Goal: Task Accomplishment & Management: Manage account settings

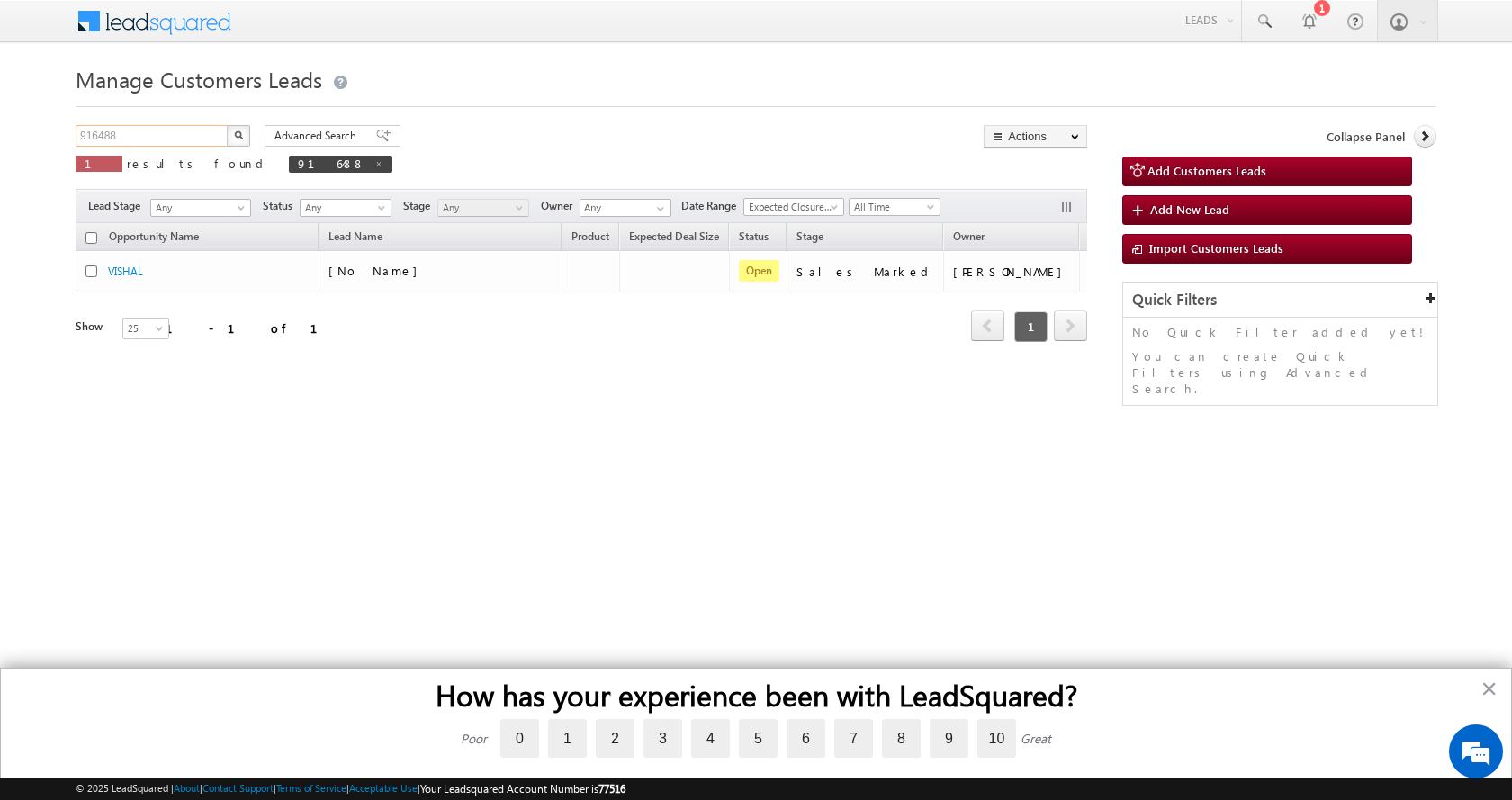
click at [110, 128] on input "916488" at bounding box center [153, 136] width 154 height 22
paste input "29951"
type input "929951"
click at [227, 125] on button "button" at bounding box center [238, 136] width 24 height 22
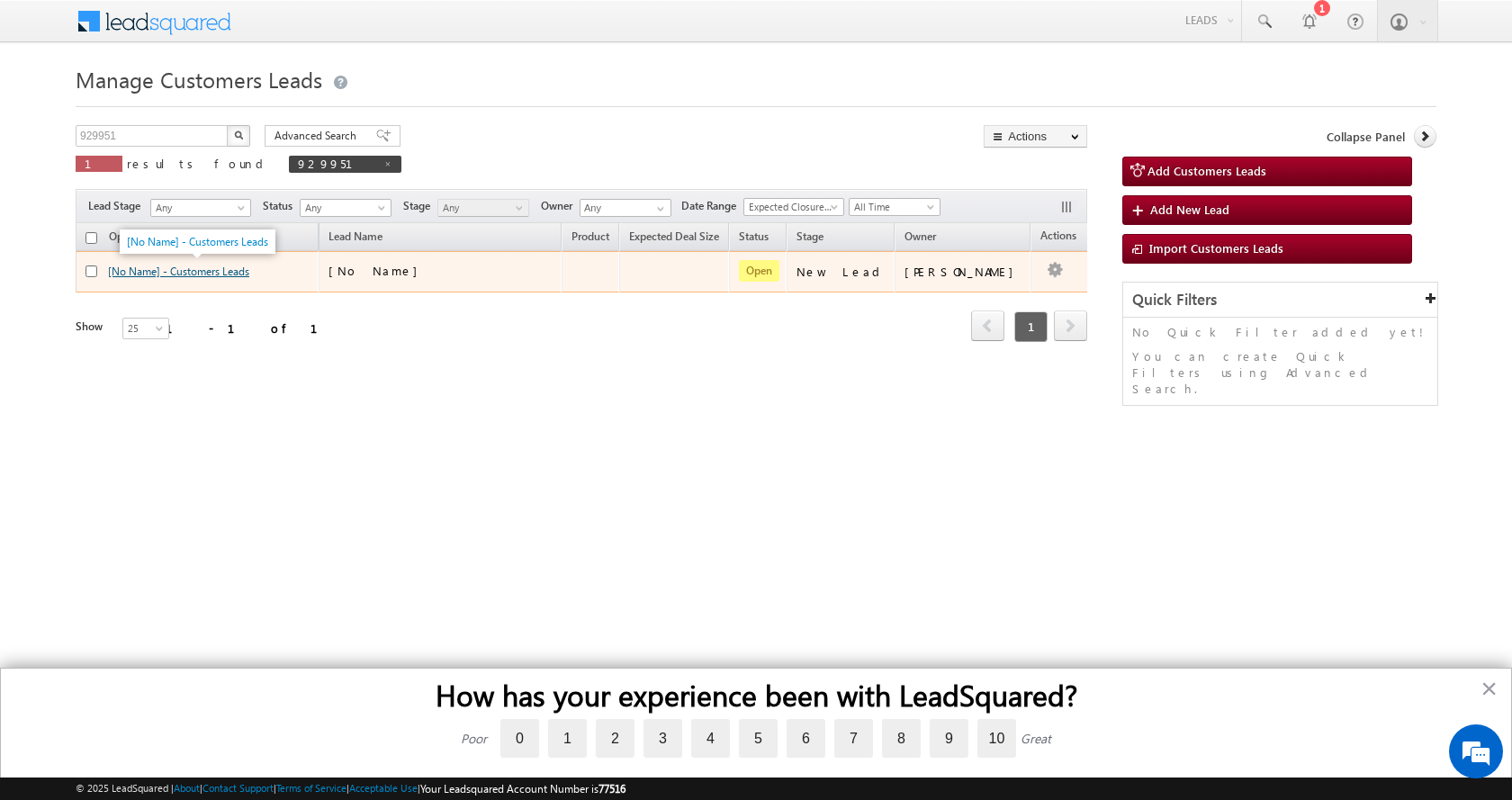
click at [195, 267] on link "[No Name] - Customers Leads" at bounding box center [179, 272] width 142 height 13
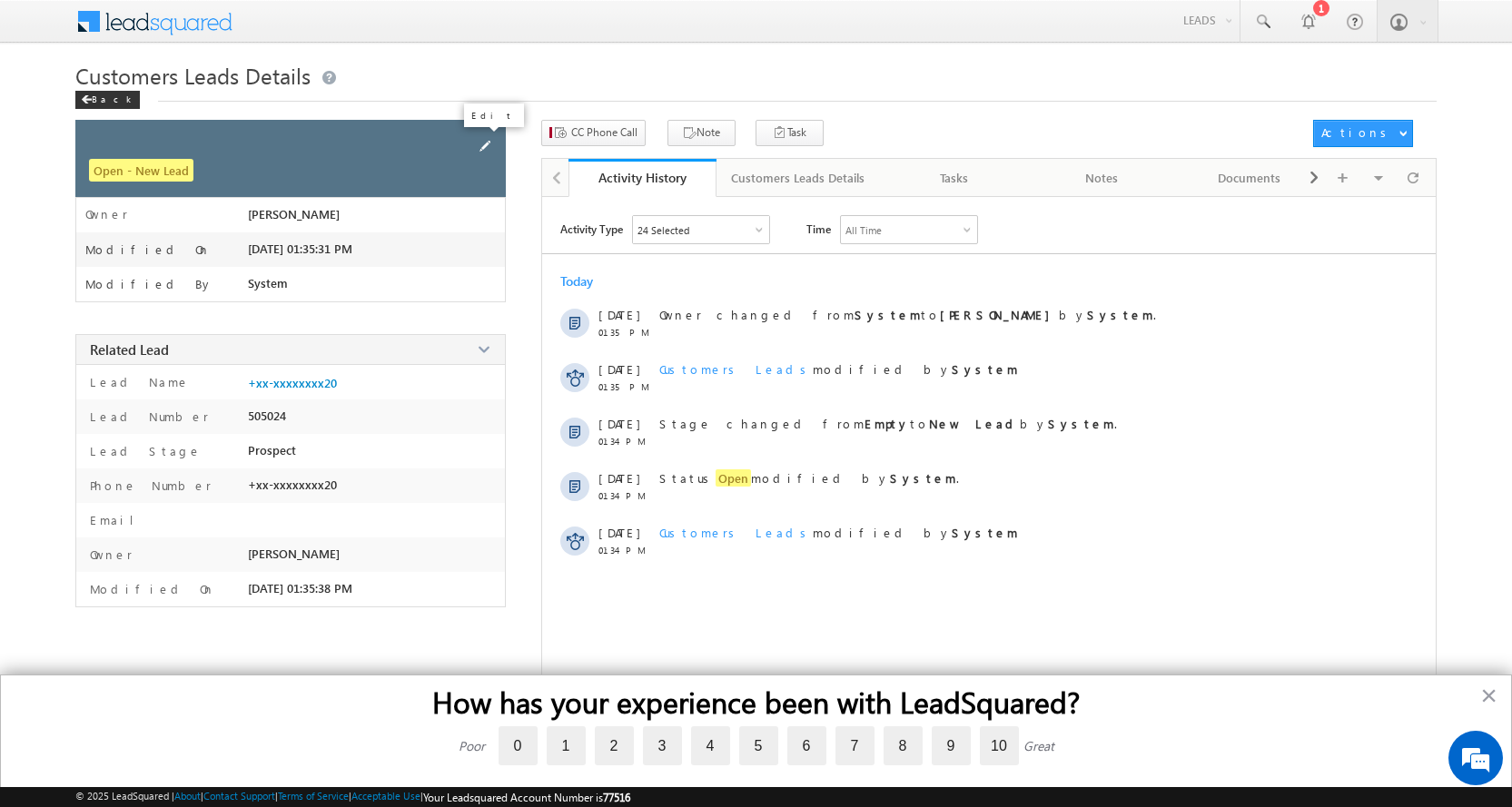
click at [486, 142] on span at bounding box center [484, 146] width 20 height 20
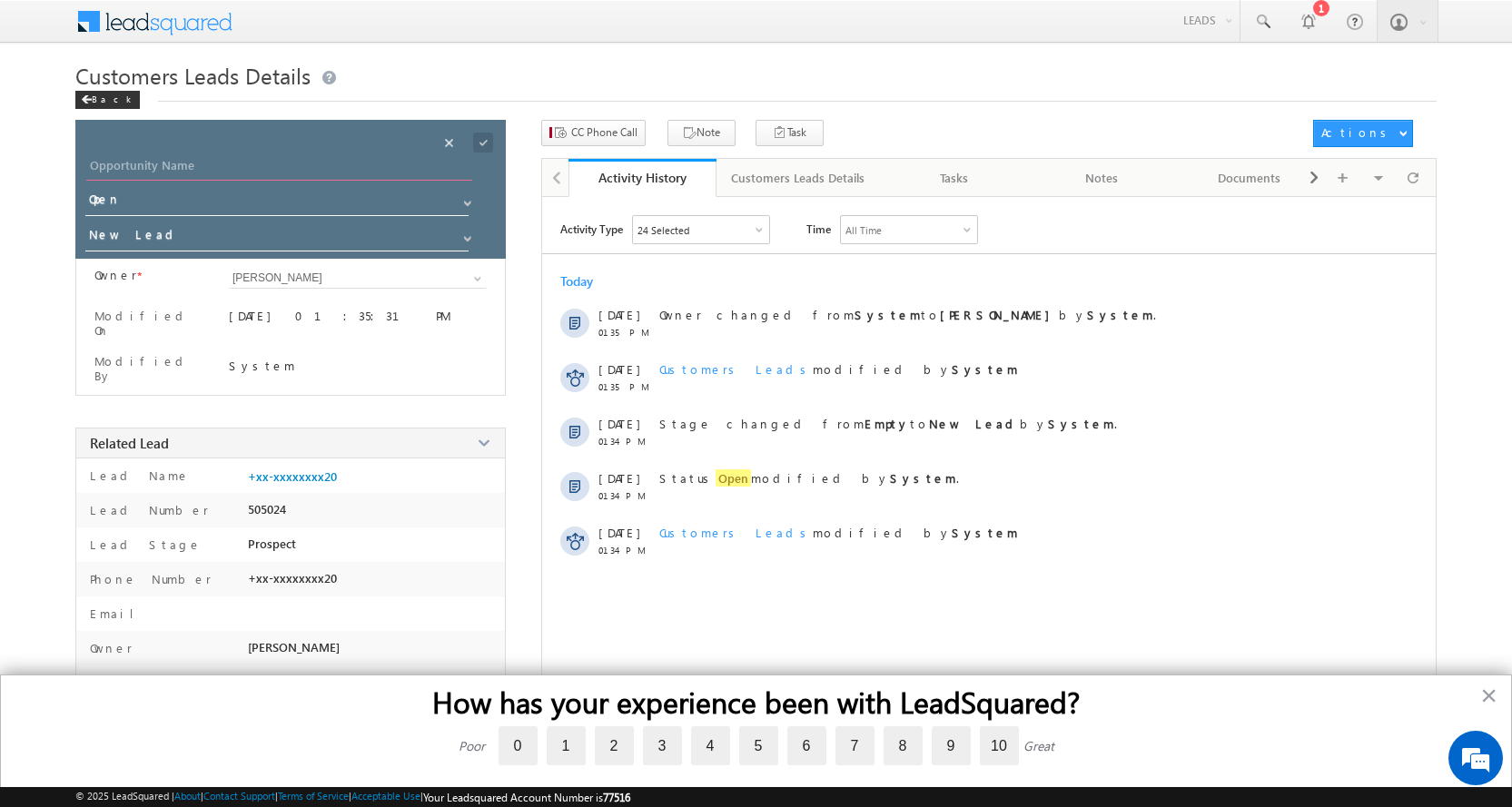
click at [174, 166] on input "Opportunity Name" at bounding box center [279, 168] width 386 height 26
paste input "[PERSON_NAME]"
type input "[PERSON_NAME]"
click at [465, 234] on span at bounding box center [467, 239] width 14 height 14
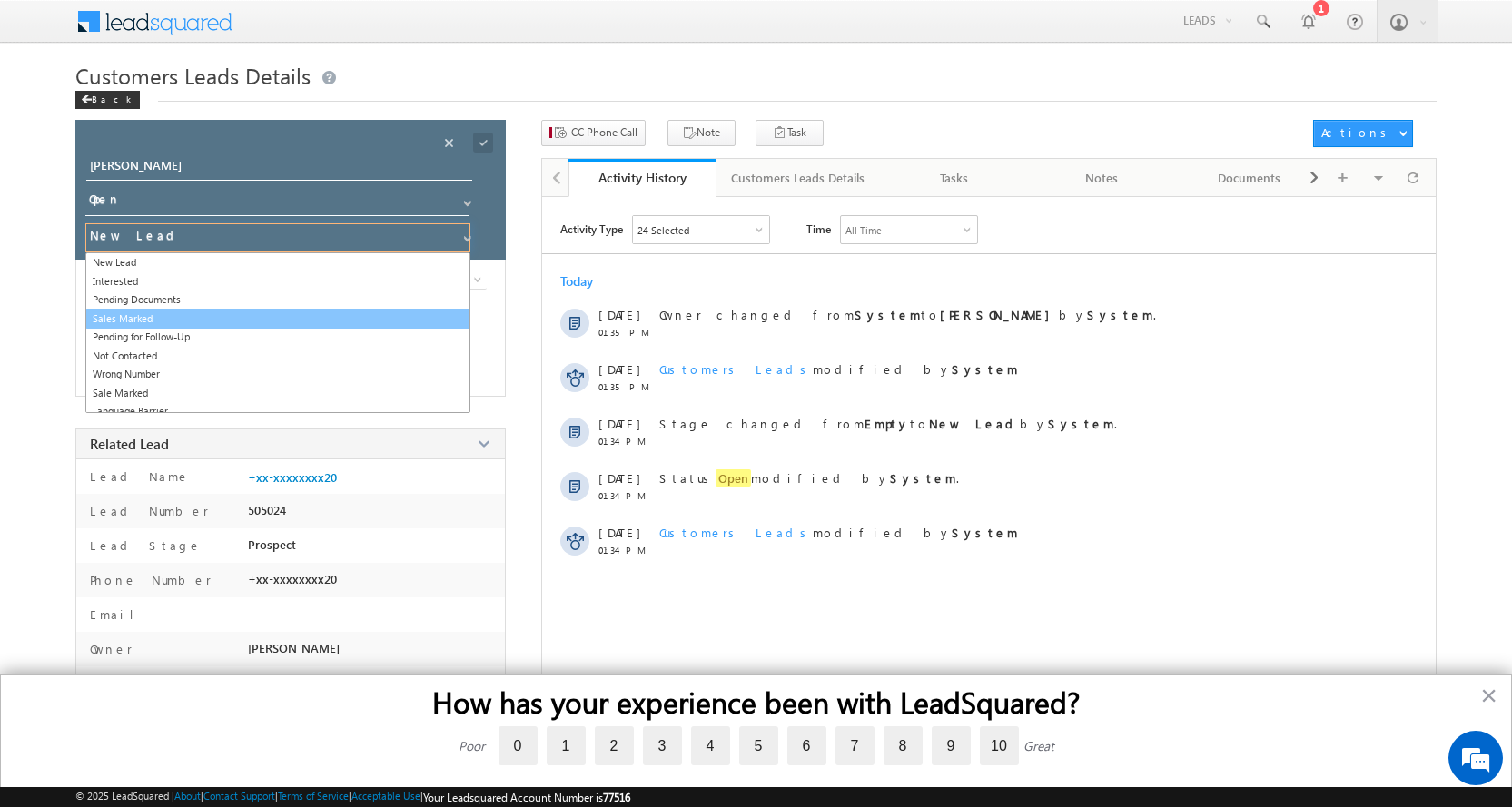
click at [126, 315] on link "Sales Marked" at bounding box center [278, 319] width 385 height 21
type input "Sales Marked"
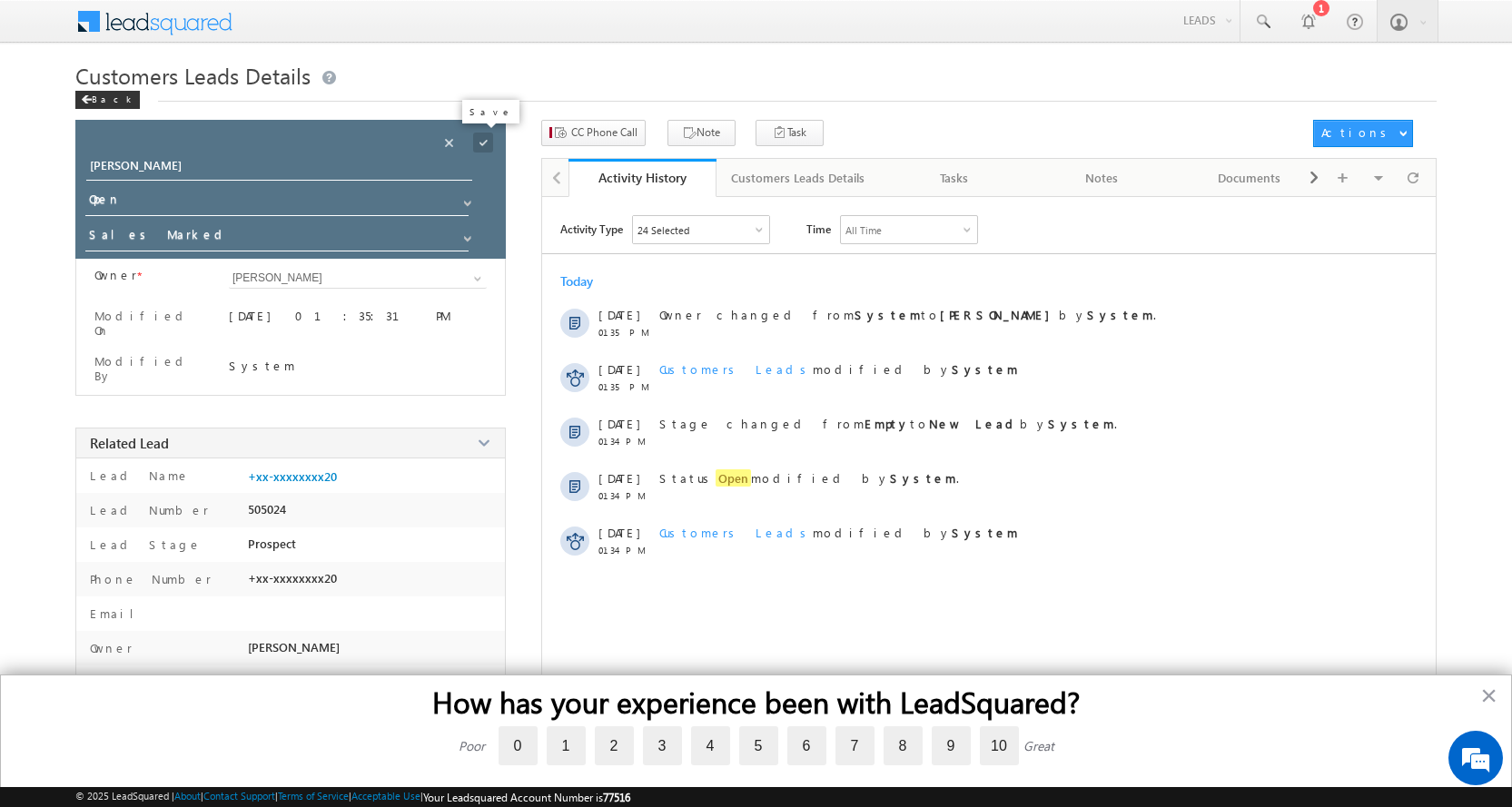
click at [479, 142] on span at bounding box center [483, 142] width 20 height 20
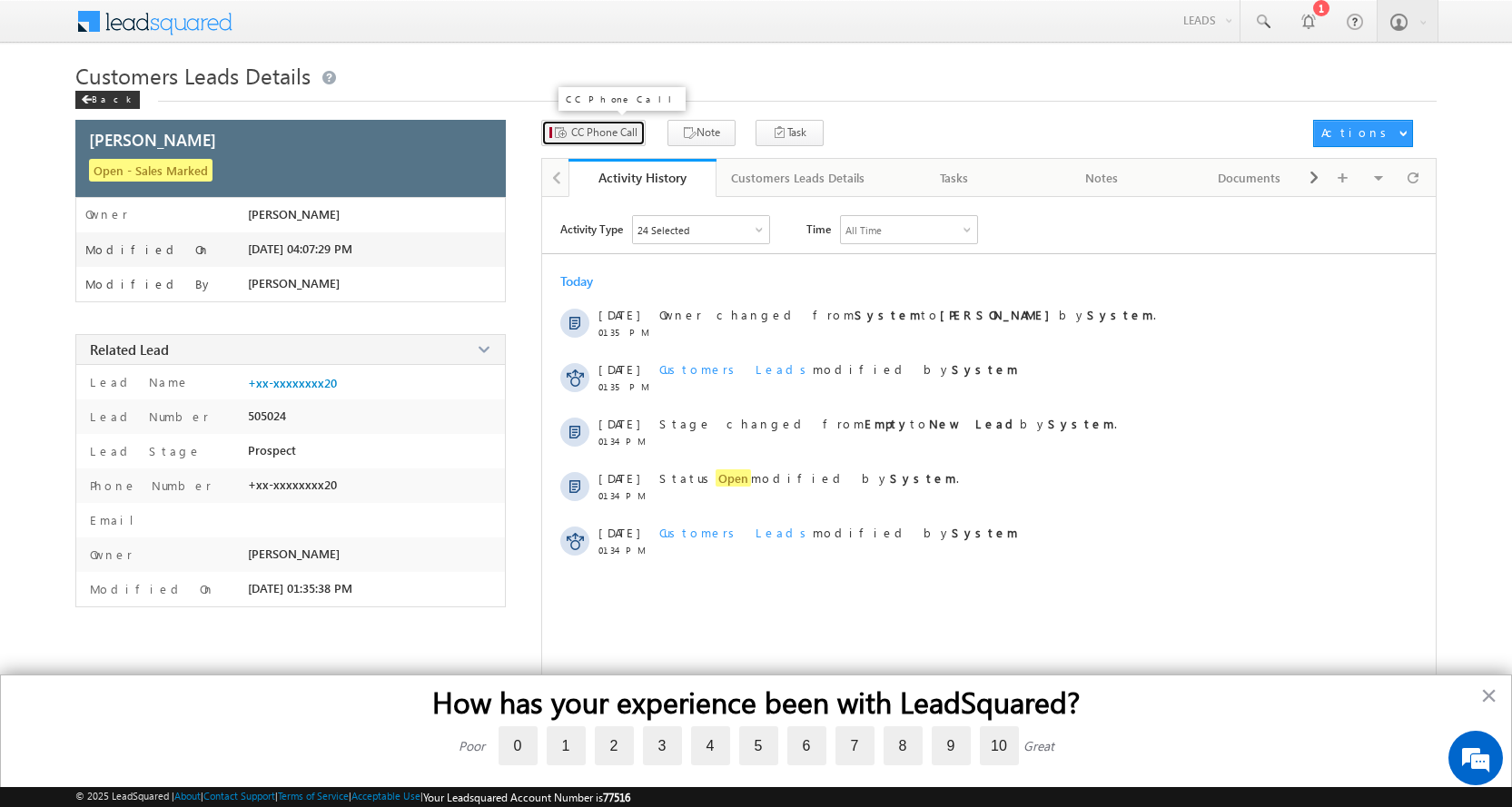
click at [591, 136] on span "CC Phone Call" at bounding box center [604, 132] width 66 height 16
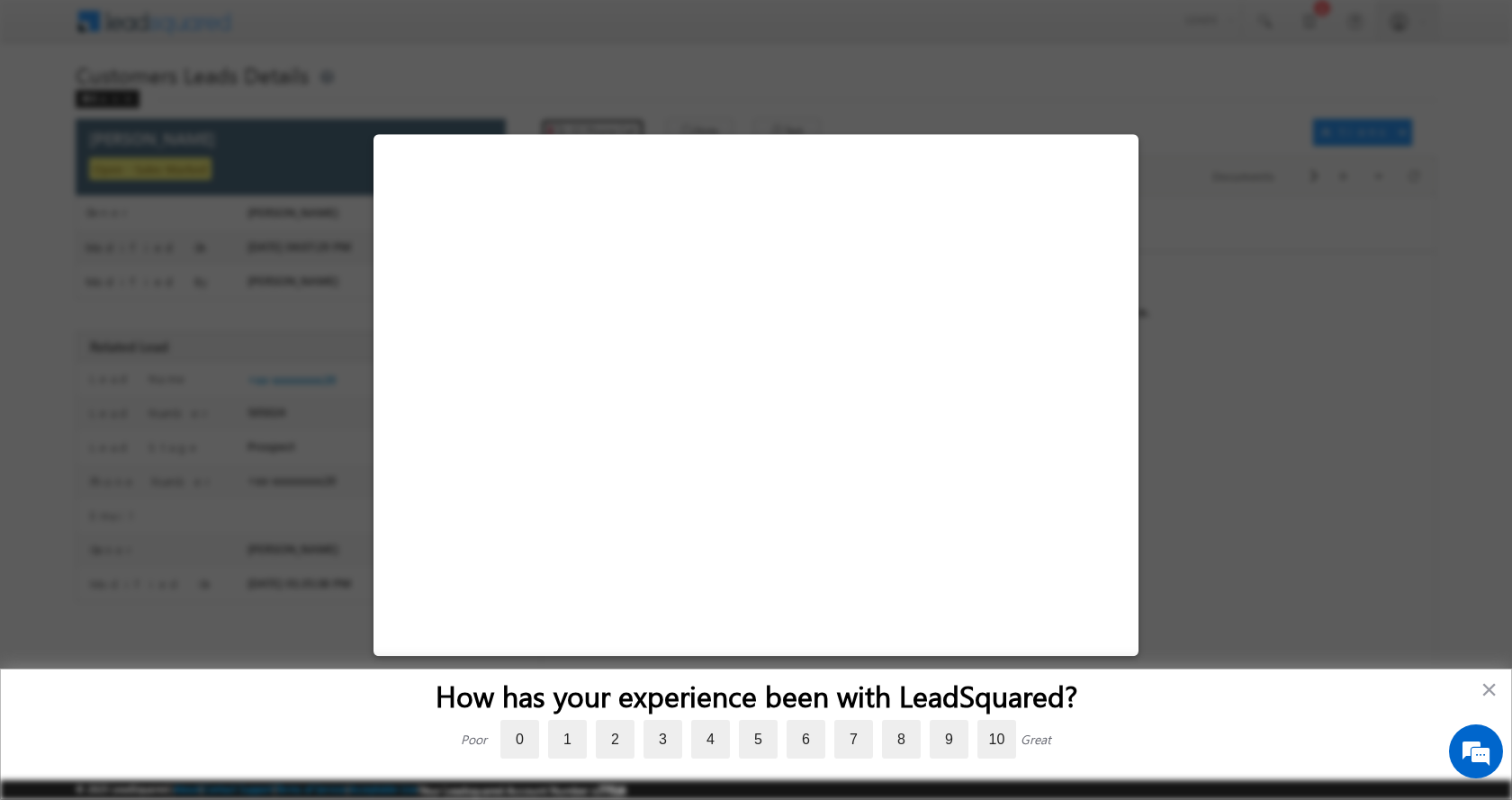
select select "[GEOGRAPHIC_DATA]"
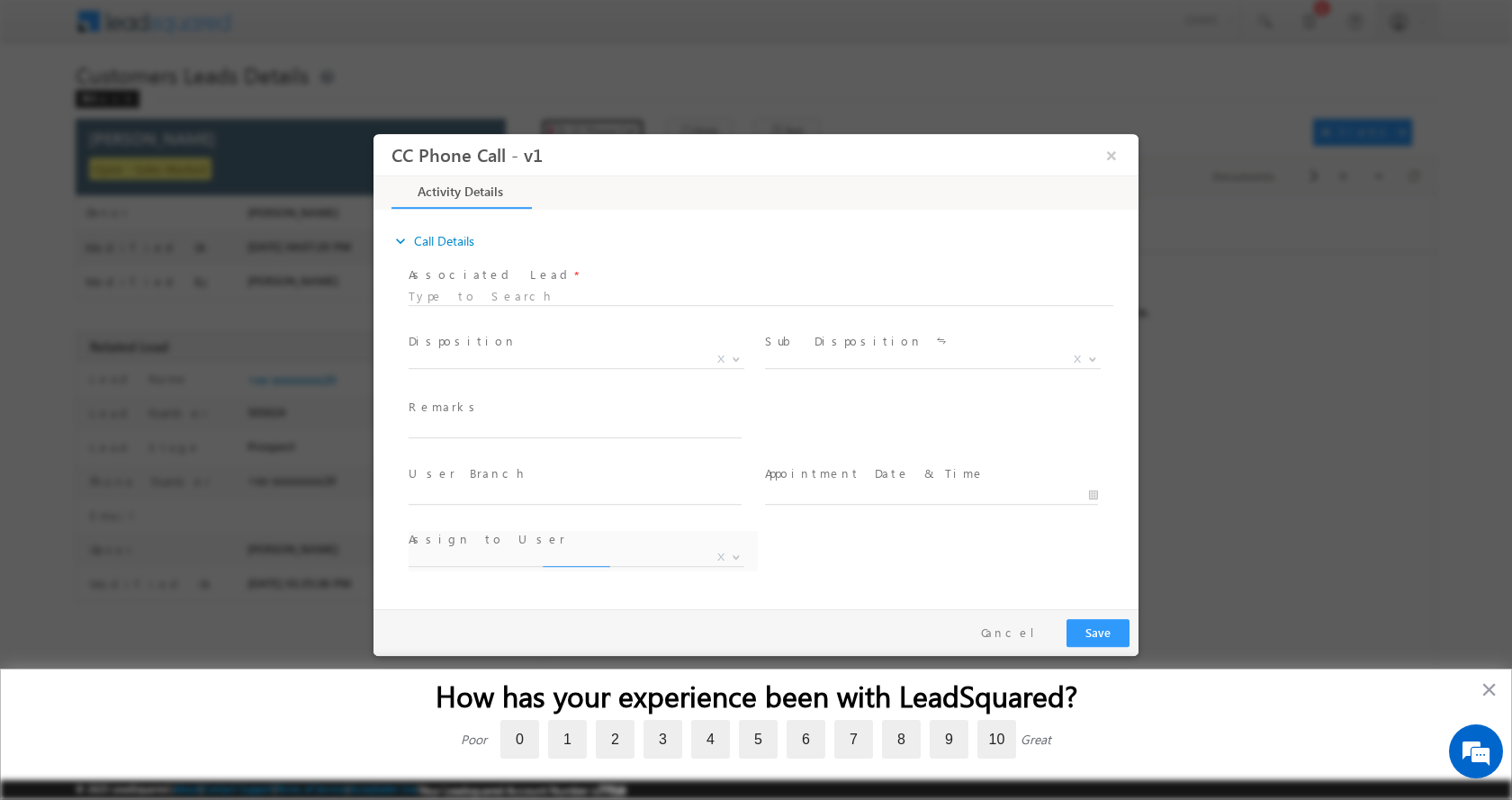
select select "dilip.kumar1@sgrlimited.in"
click at [482, 423] on input "text" at bounding box center [575, 428] width 333 height 18
type input "[PERSON_NAME]-9457951920-HOME PURCHASE-PV-20-LOAN-16 L-DOWN PAYMENT- 4 L- BUSIN…"
click at [736, 361] on span at bounding box center [734, 358] width 18 height 24
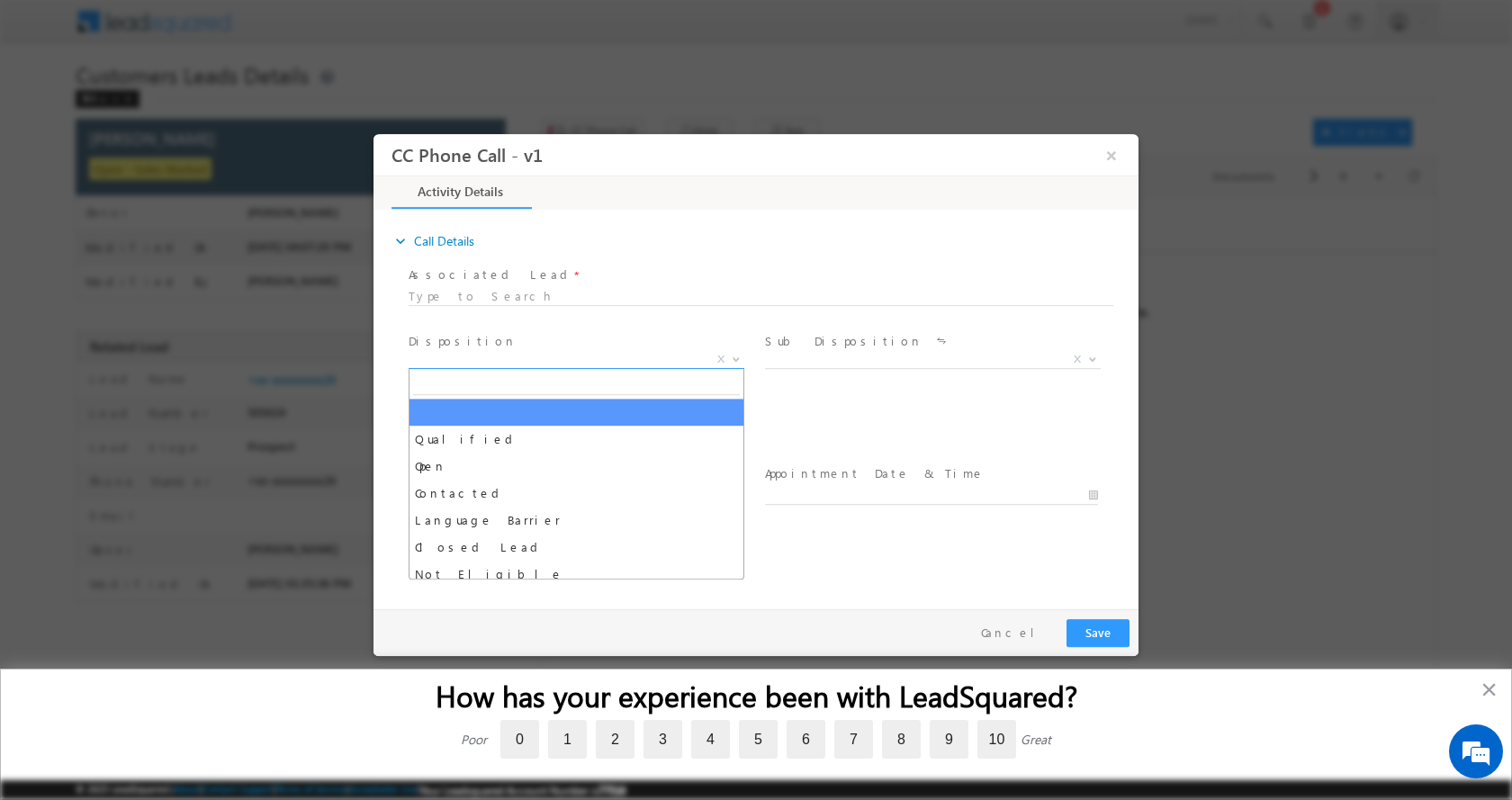
scroll to position [0, 0]
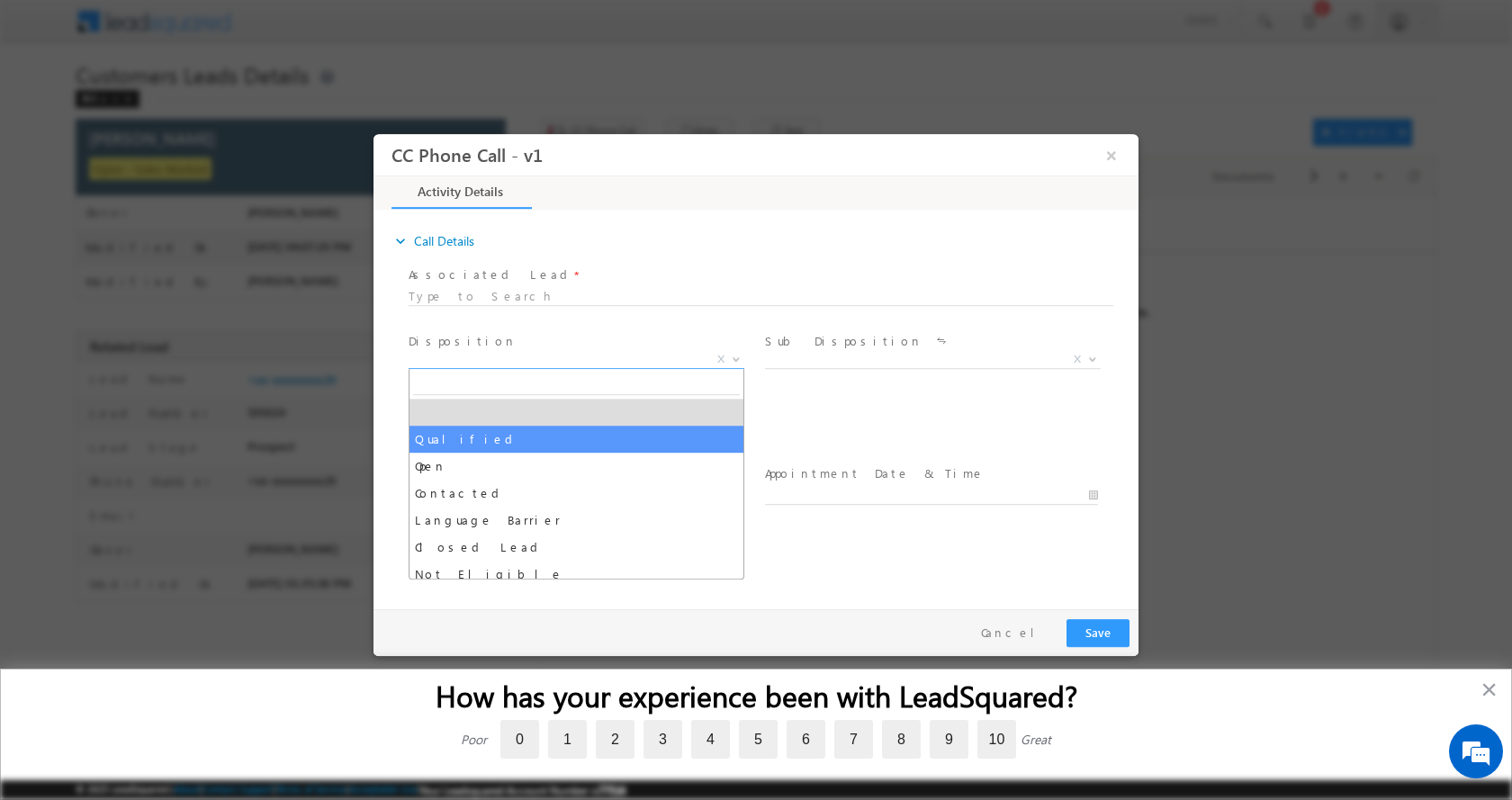
select select "Qualified"
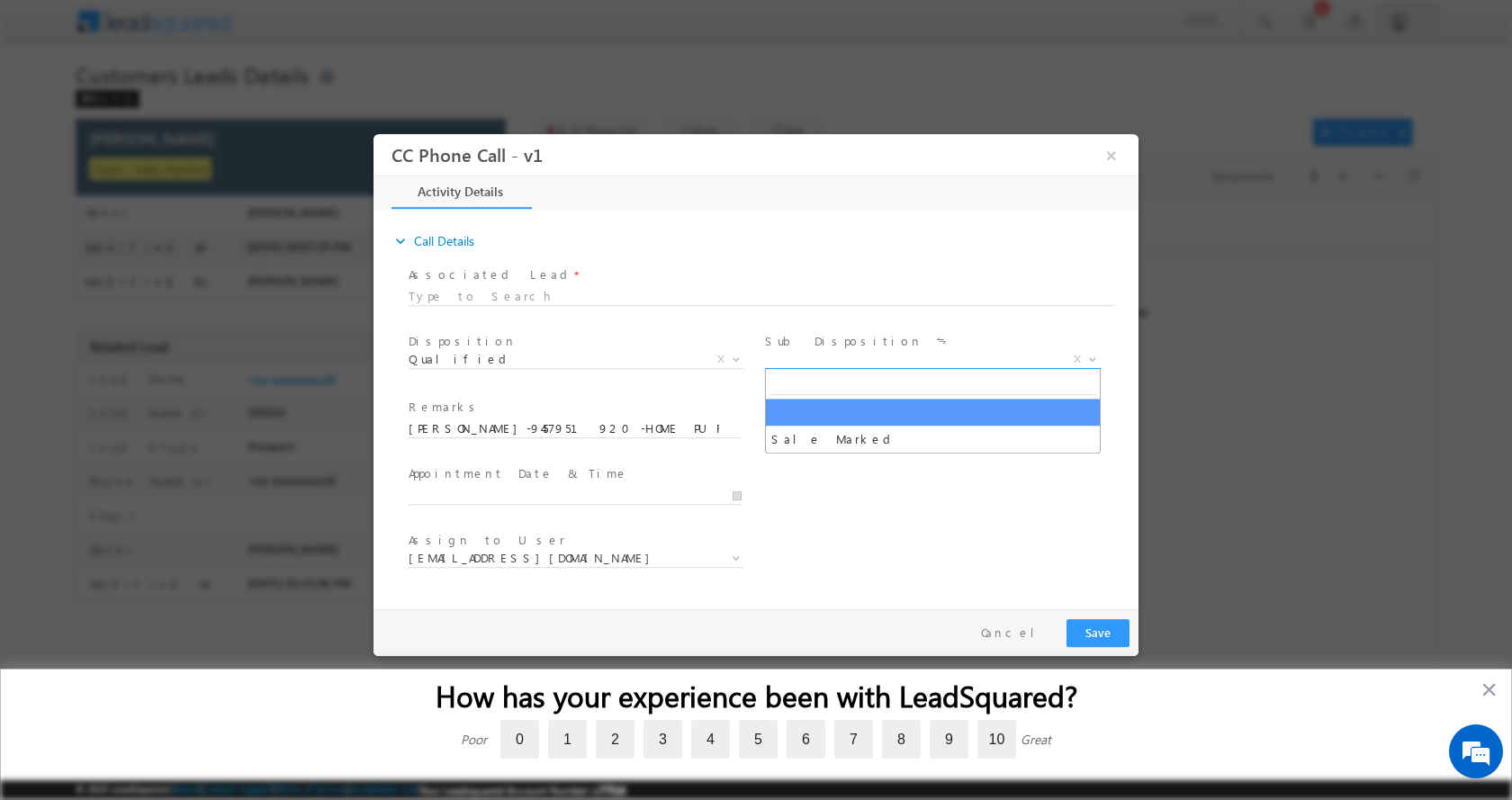
click at [1089, 355] on b at bounding box center [1091, 357] width 10 height 7
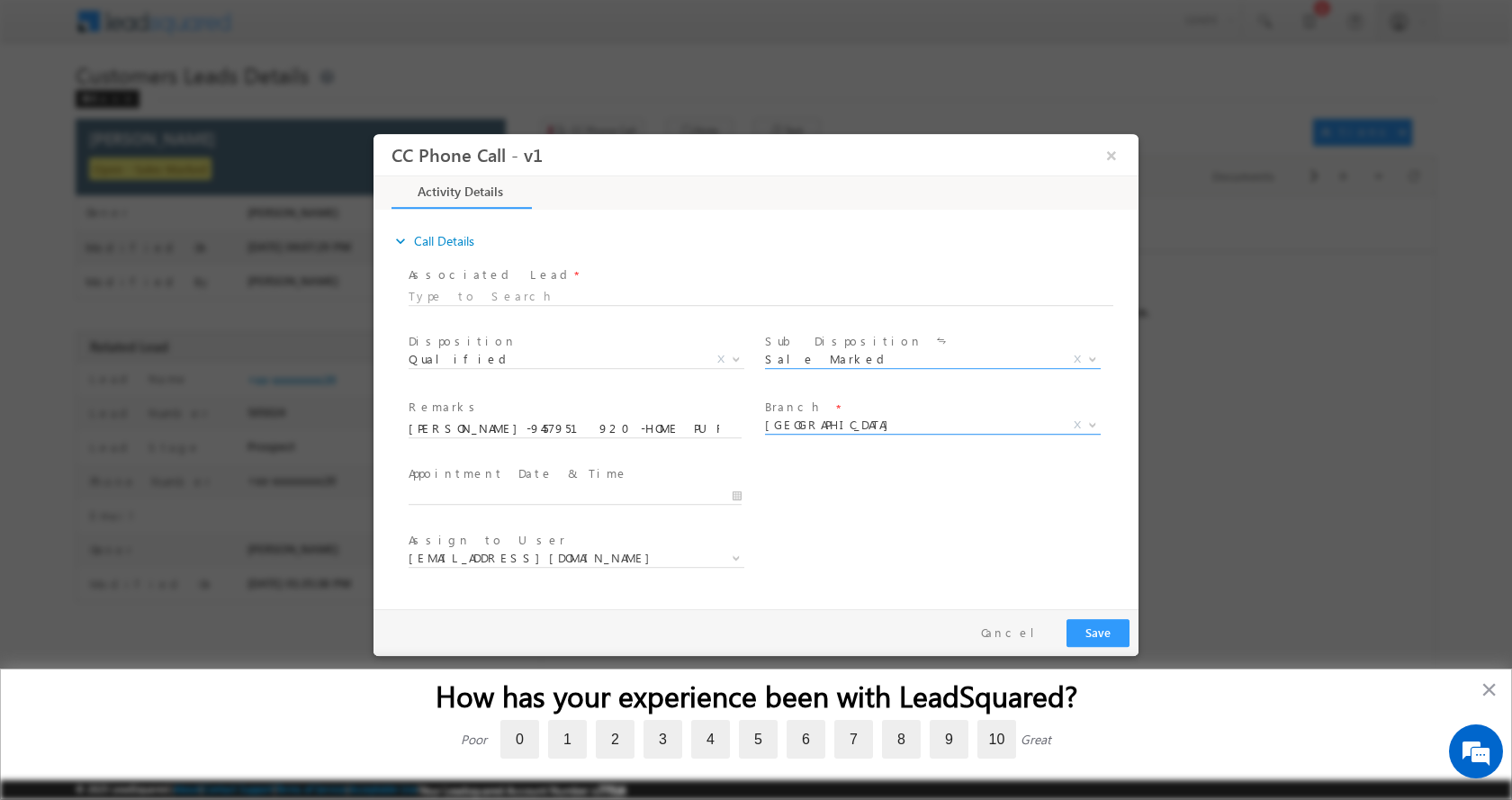
select select "Sale Marked"
click at [1089, 424] on b at bounding box center [1091, 423] width 10 height 7
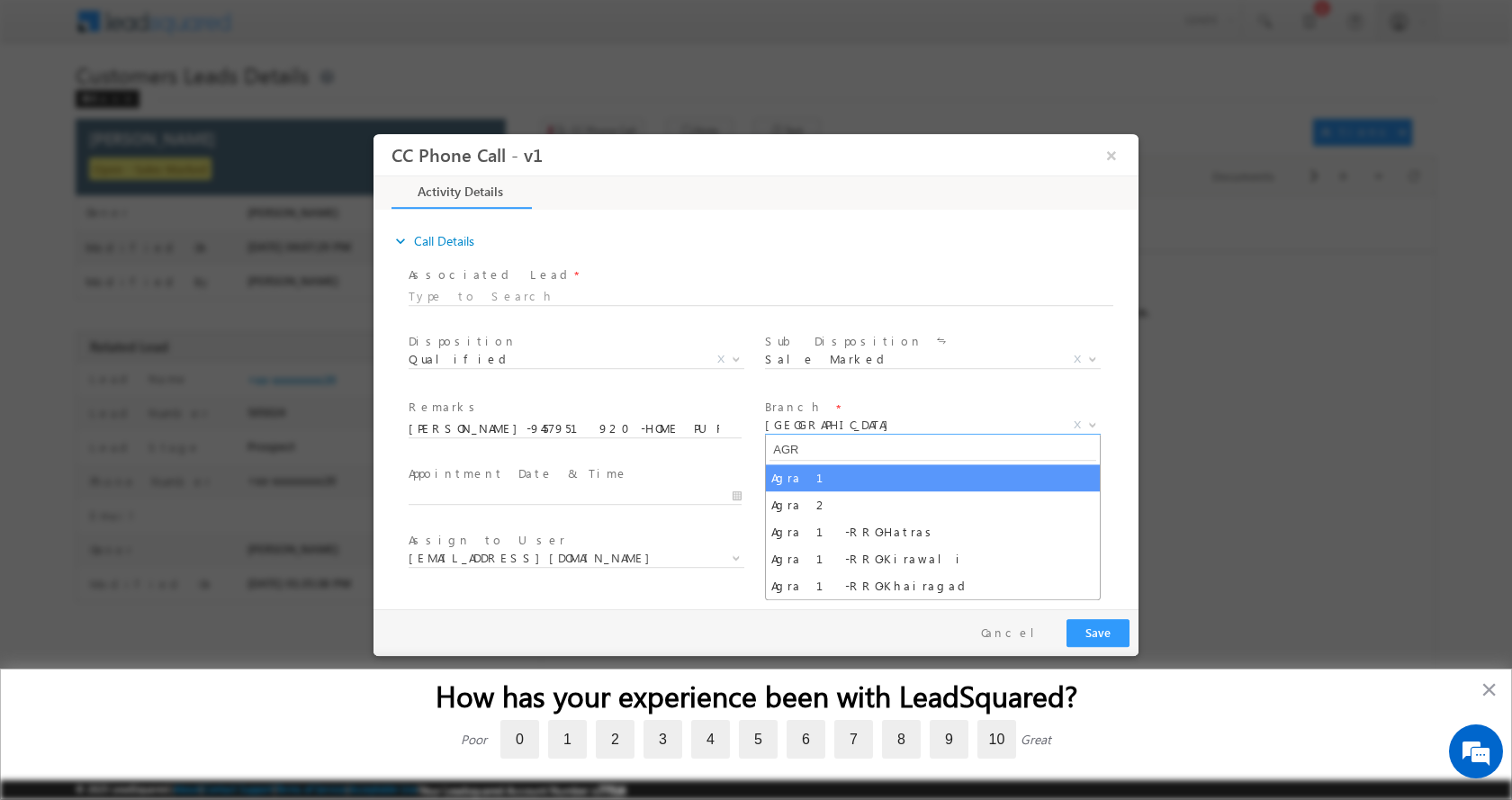
type input "AGR"
select select "Agra 1"
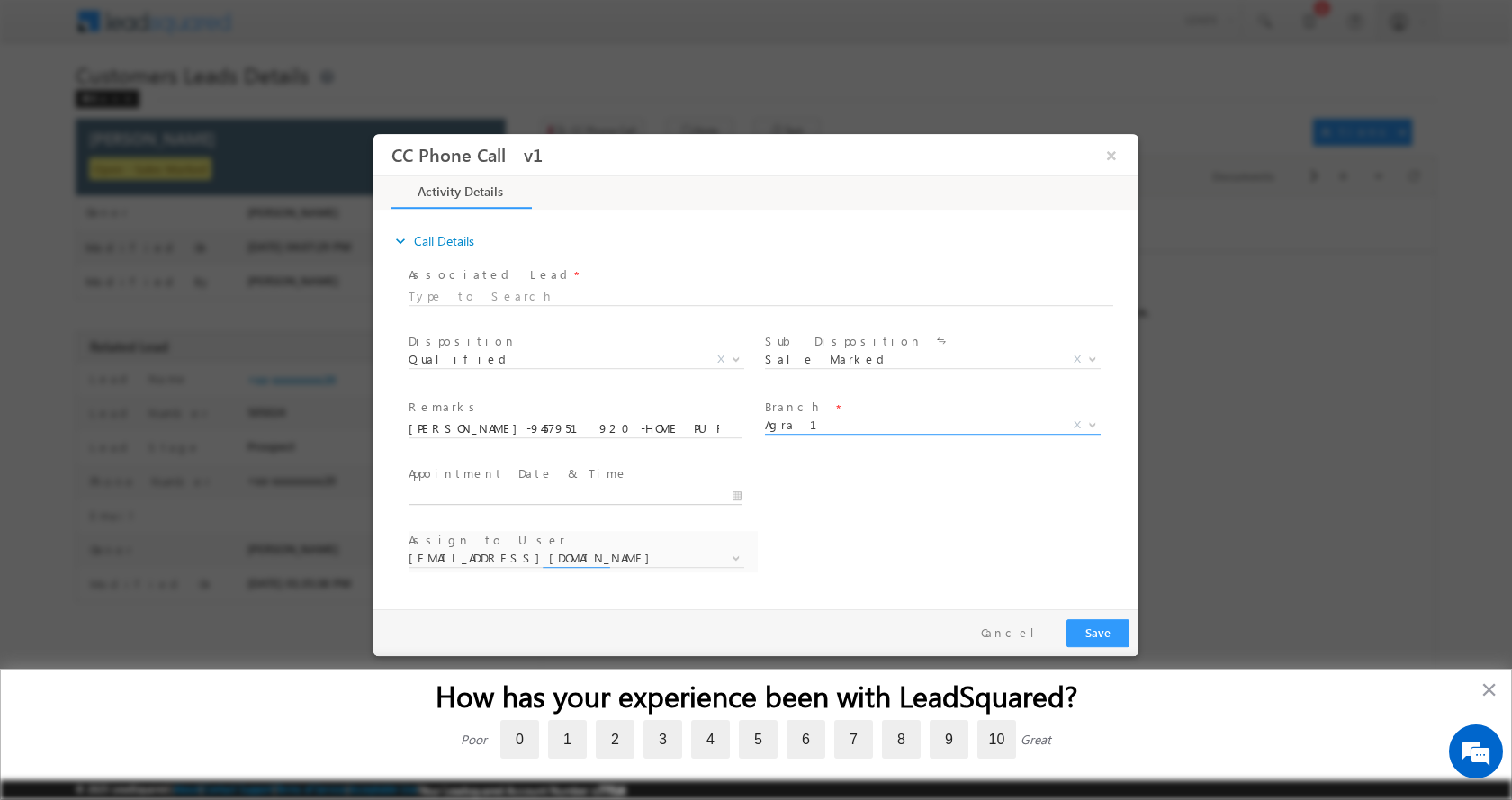
type input "09/24/2025 4:03 PM"
click at [739, 495] on input "09/24/2025 4:03 PM" at bounding box center [575, 495] width 333 height 18
select select "abhishek.parashar1@sgrlimited.in"
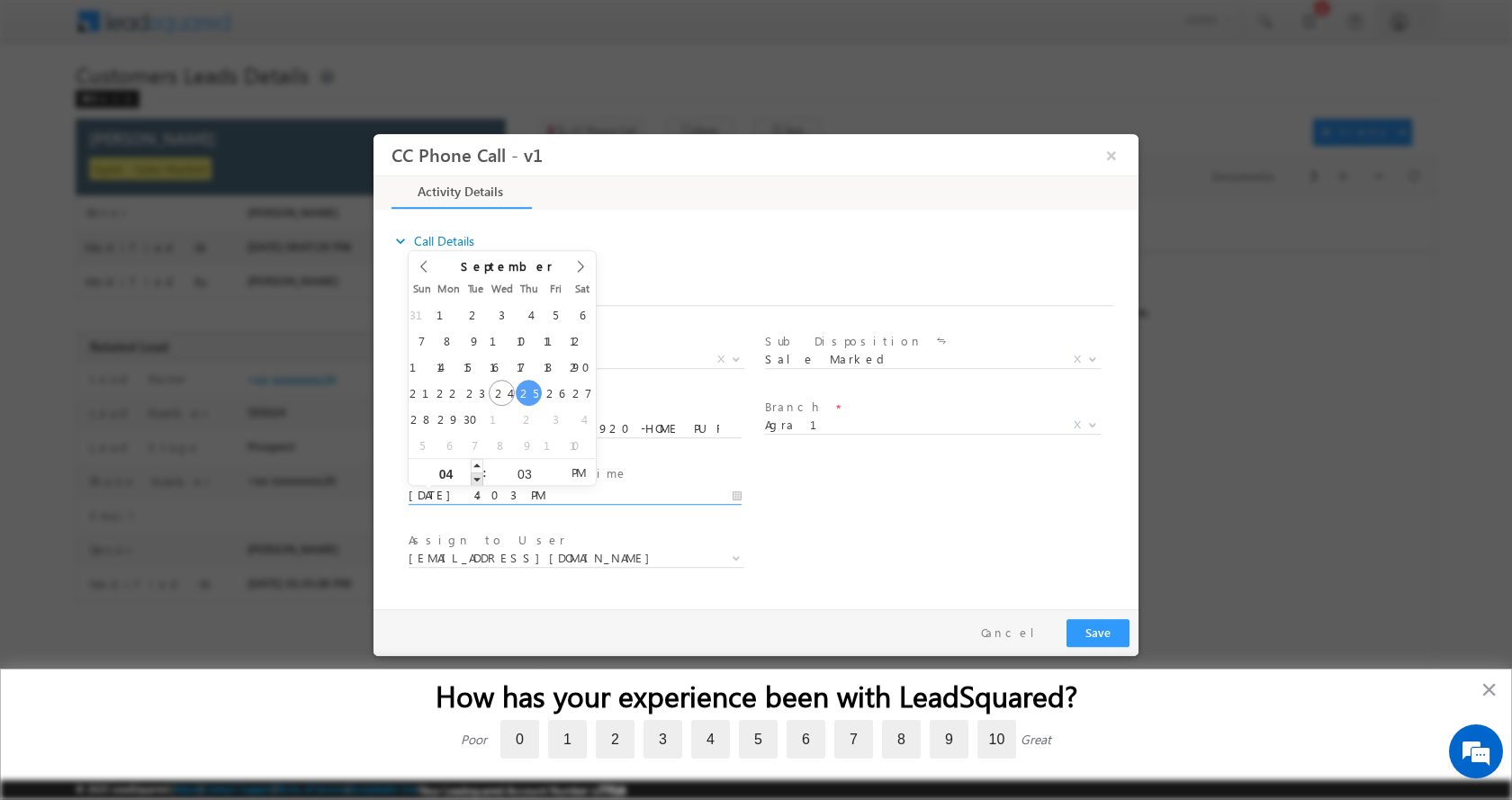
type input "09/25/2025 3:03 PM"
type input "03"
click at [478, 477] on span at bounding box center [476, 478] width 12 height 13
type input "09/25/2025 2:03 PM"
type input "02"
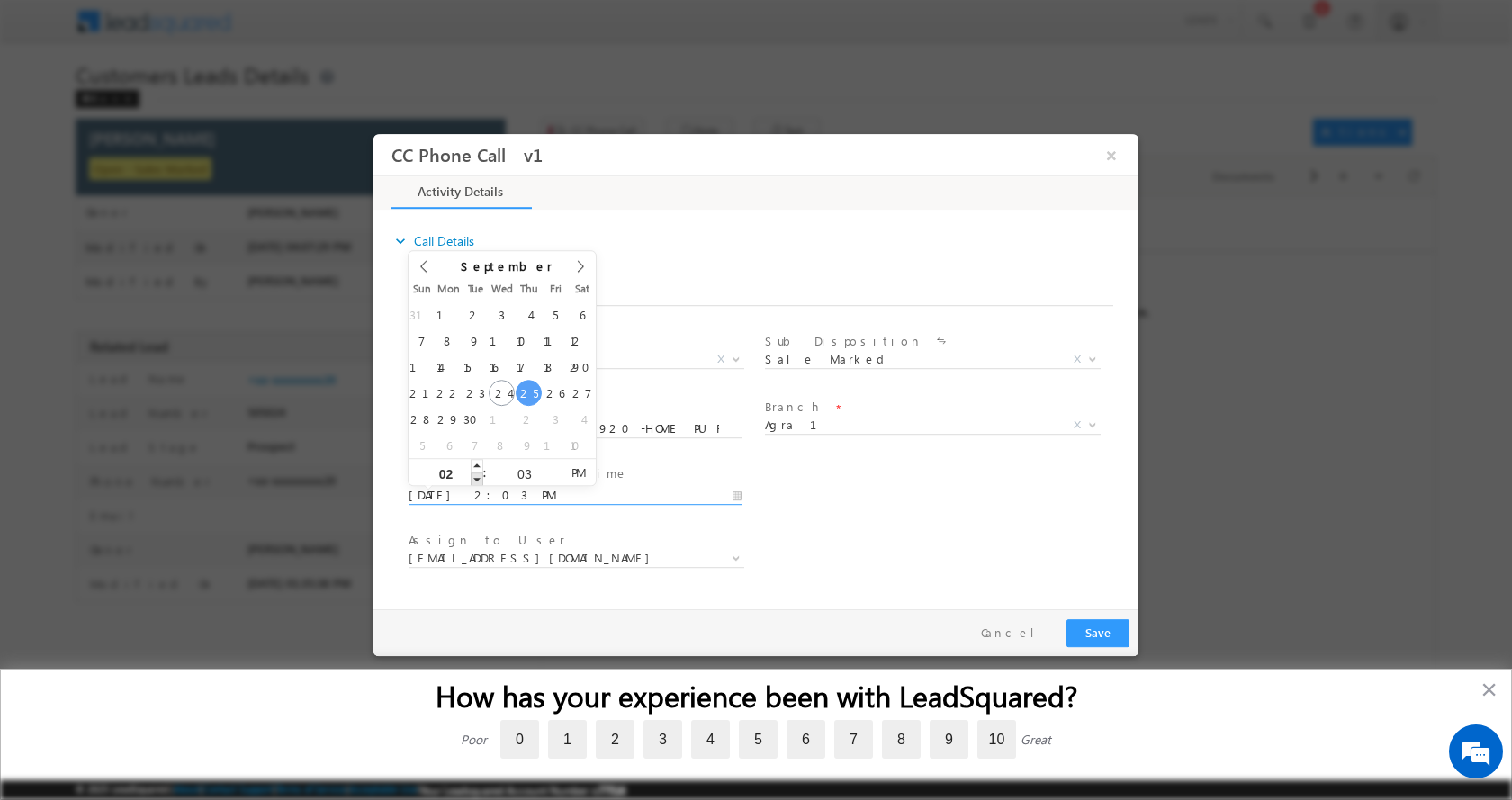
click at [478, 477] on span at bounding box center [476, 478] width 12 height 13
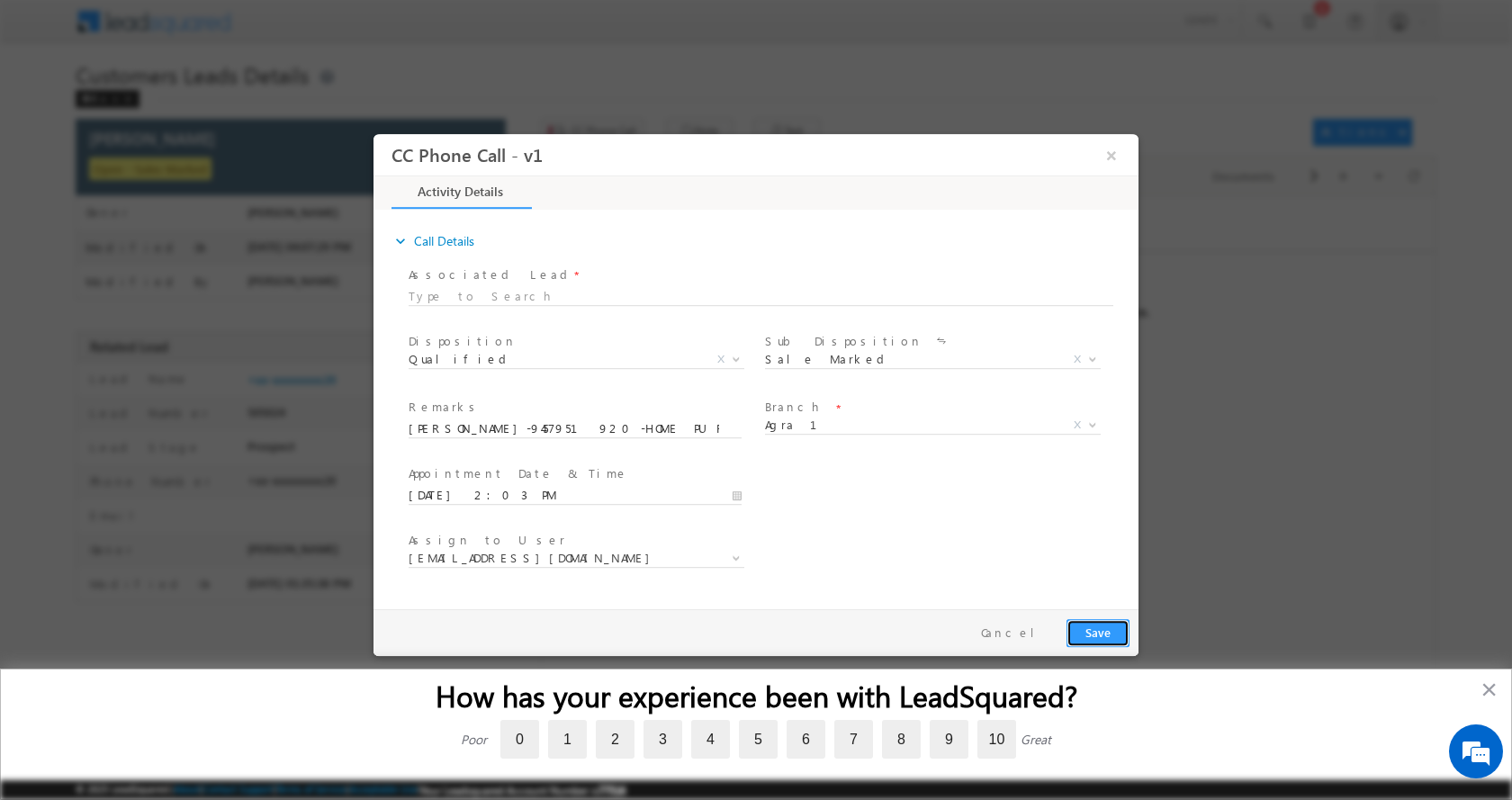
click at [1078, 624] on button "Save" at bounding box center [1098, 632] width 63 height 28
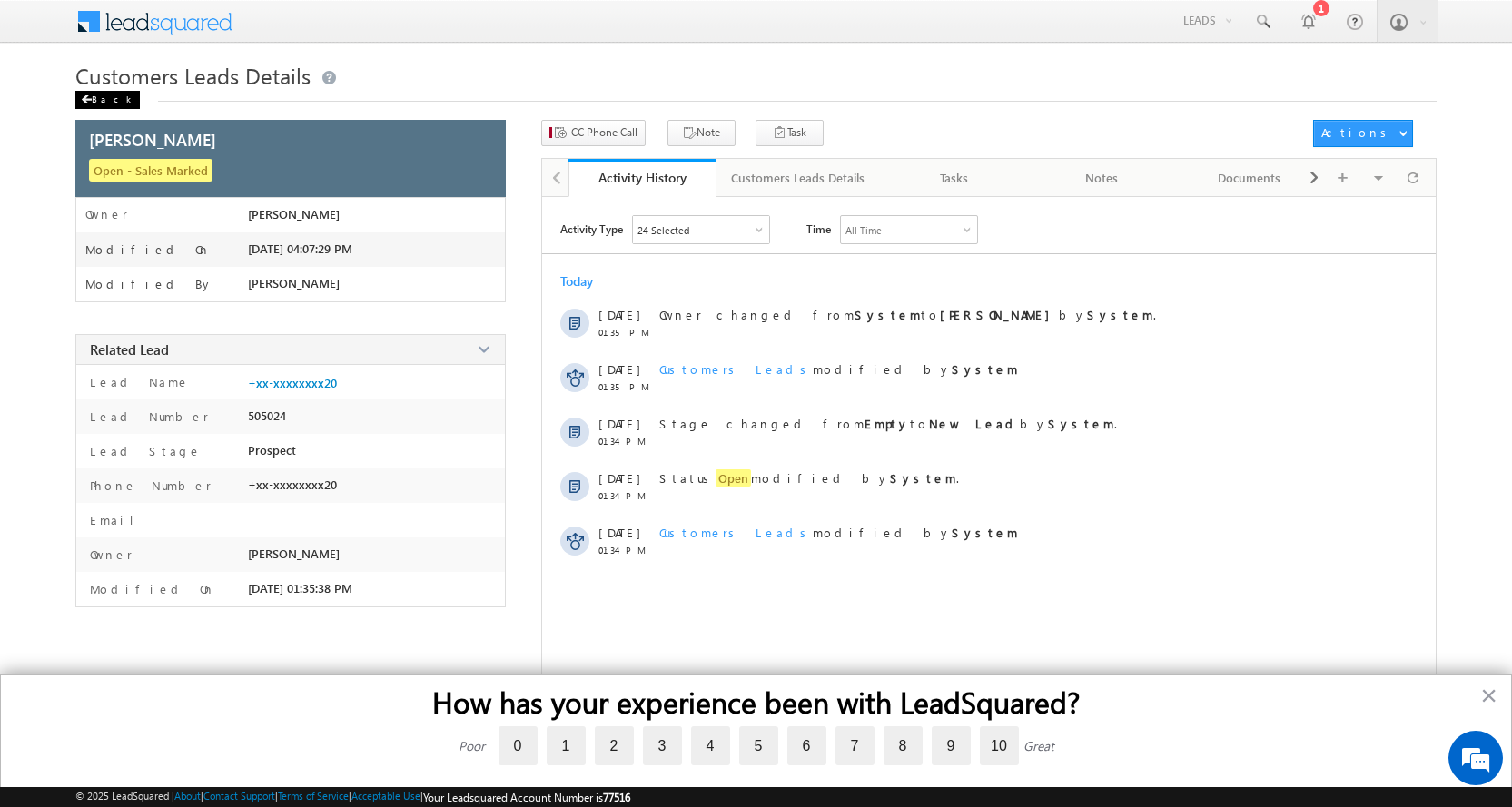
click at [111, 98] on div "Back" at bounding box center [107, 100] width 64 height 18
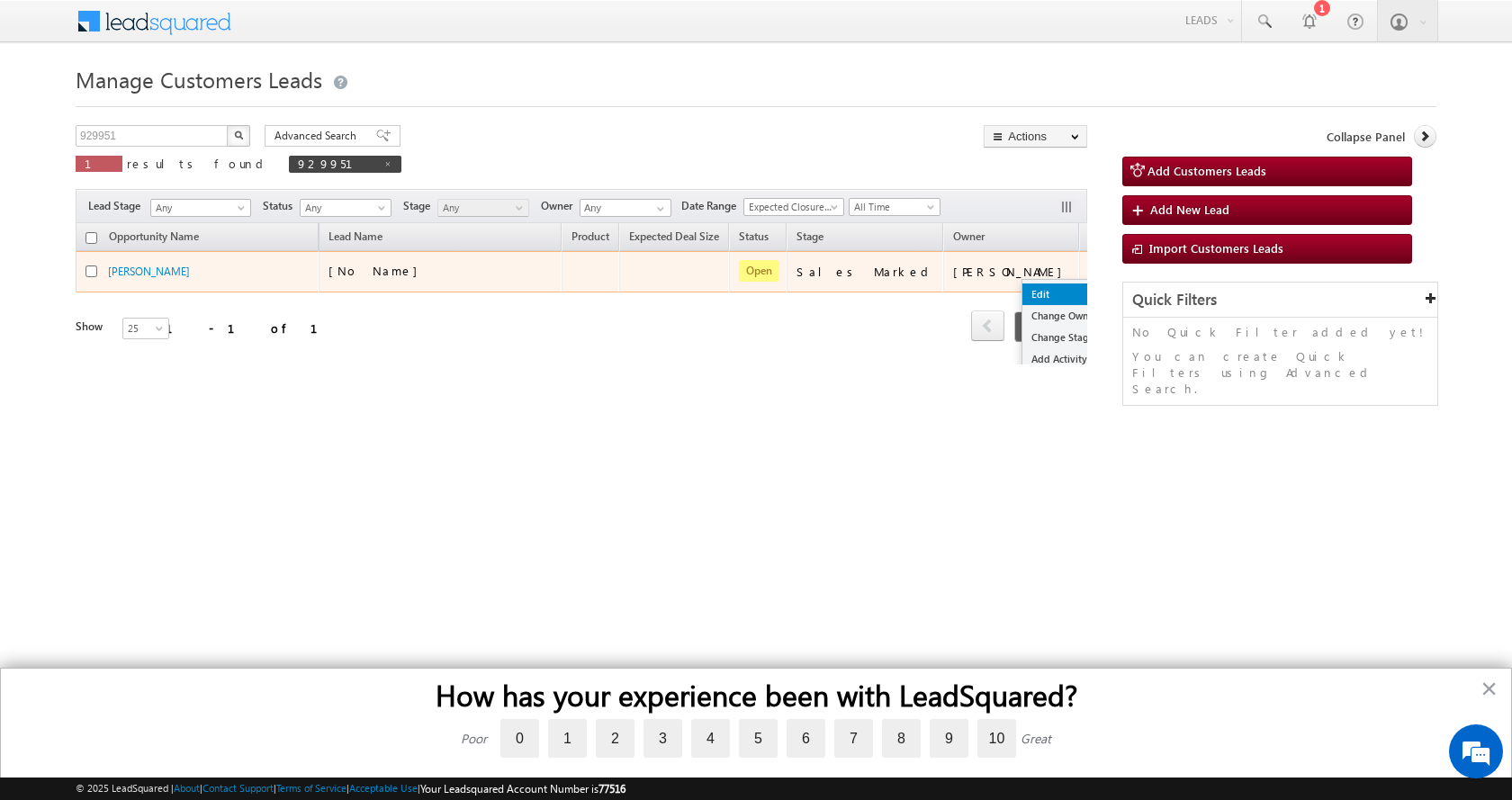
click at [1022, 289] on link "Edit" at bounding box center [1067, 294] width 90 height 22
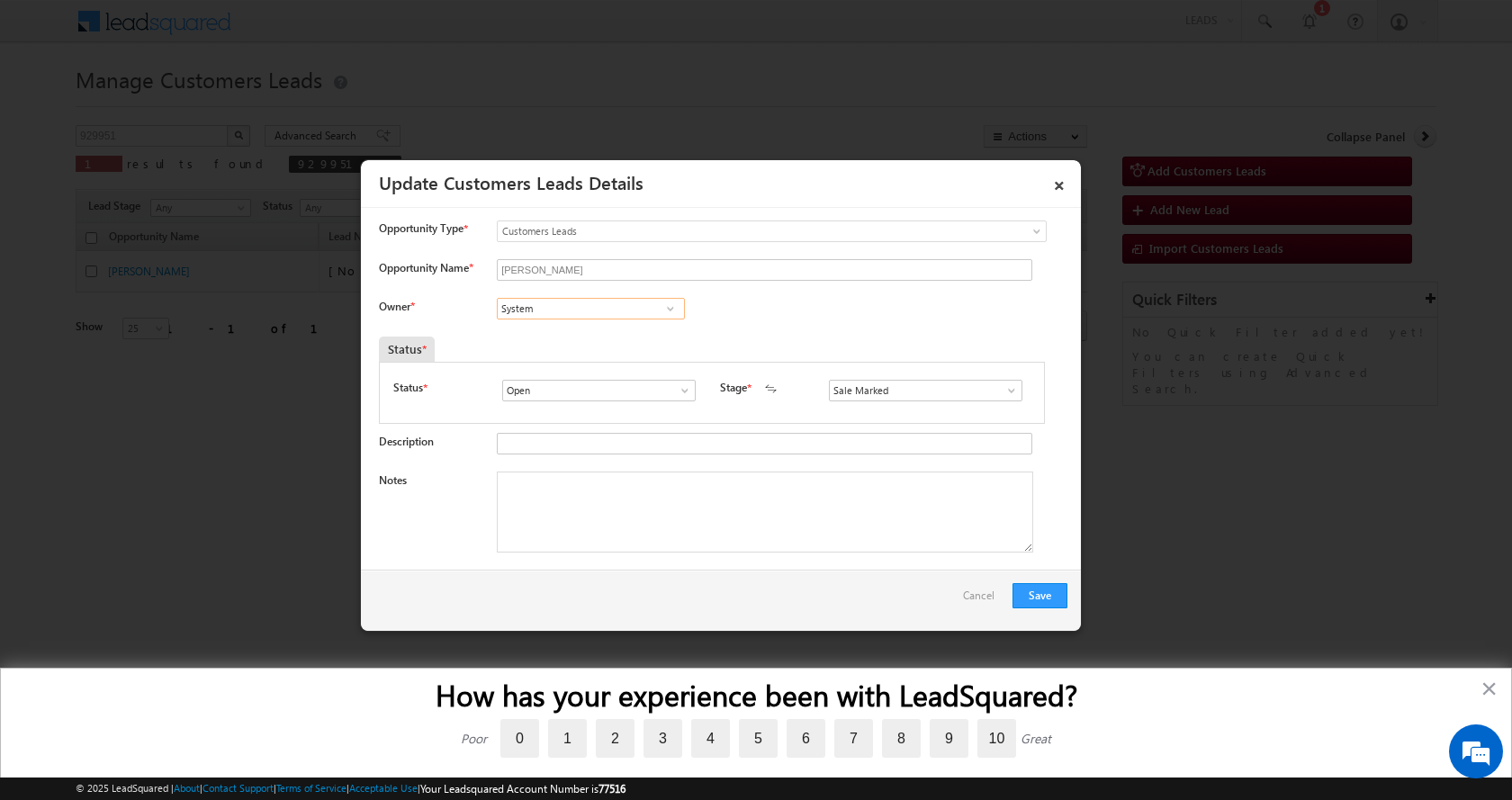
click at [543, 313] on input "System" at bounding box center [591, 309] width 188 height 22
paste input "[PERSON_NAME]"
click at [590, 335] on link "[PERSON_NAME] [EMAIL_ADDRESS][PERSON_NAME][DOMAIN_NAME]" at bounding box center [591, 336] width 188 height 34
type input "[PERSON_NAME]"
click at [567, 505] on textarea "Notes" at bounding box center [765, 511] width 537 height 81
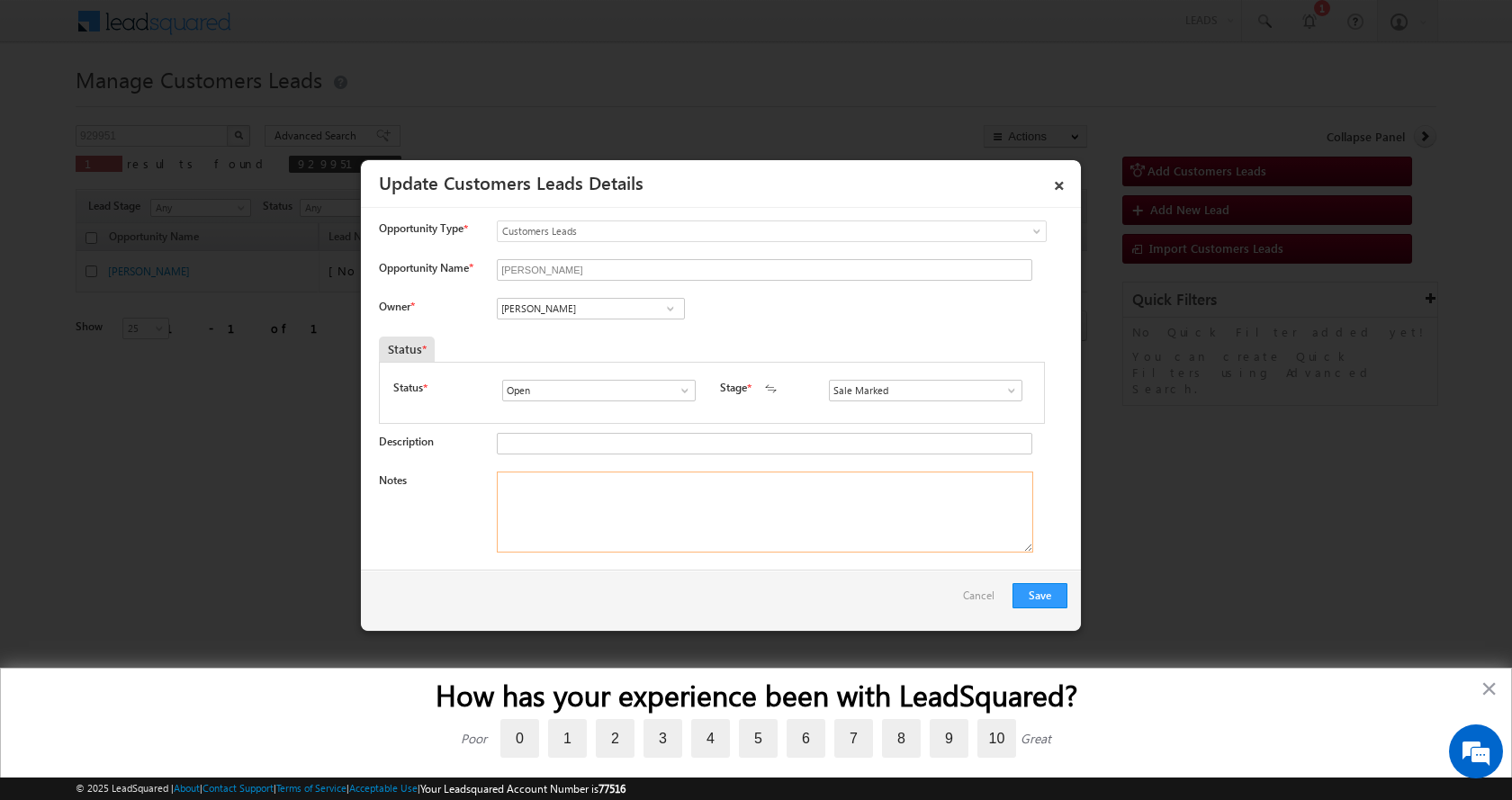
paste textarea "[PERSON_NAME]-9457951920-HOME PURCHASE-PV-20-LOAN-16 L-DOWN PAYMENT- 4 L- BUSIN…"
type textarea "[PERSON_NAME]-9457951920-HOME PURCHASE-PV-20-LOAN-16 L-DOWN PAYMENT- 4 L- BUSIN…"
click at [1037, 594] on button "Save" at bounding box center [1040, 596] width 55 height 26
